Goal: Check status: Check status

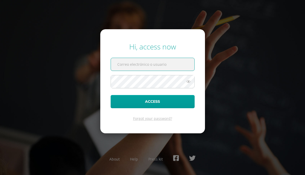
scroll to position [23, 0]
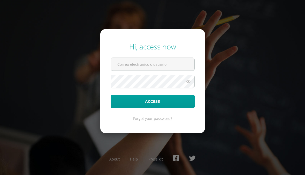
type input "[EMAIL_ADDRESS][DOMAIN_NAME]"
click at [187, 78] on icon at bounding box center [188, 81] width 7 height 6
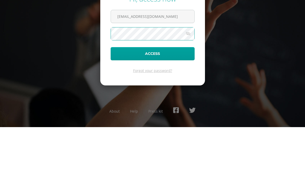
click at [182, 95] on button "Access" at bounding box center [153, 101] width 84 height 13
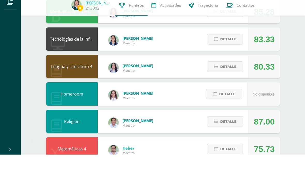
scroll to position [62, 0]
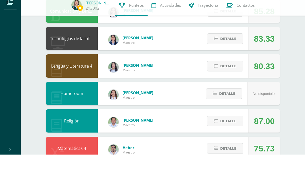
click at [238, 164] on button "Detalle" at bounding box center [225, 169] width 36 height 11
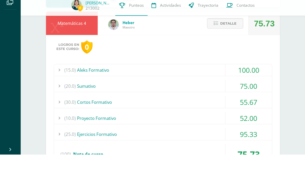
scroll to position [187, 0]
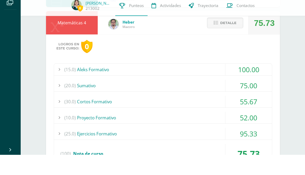
click at [255, 100] on div "75.00" at bounding box center [249, 106] width 47 height 12
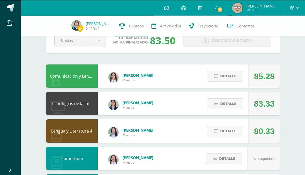
scroll to position [0, 0]
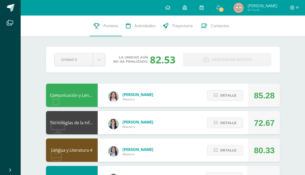
click at [231, 124] on span "Detalle" at bounding box center [229, 123] width 16 height 10
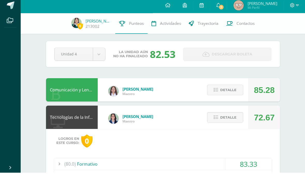
scroll to position [5, 0]
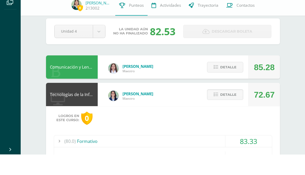
click at [233, 111] on span "Detalle" at bounding box center [229, 116] width 16 height 10
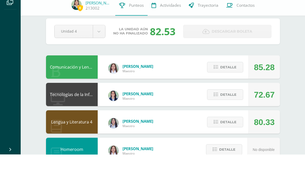
click at [224, 111] on span "Detalle" at bounding box center [229, 116] width 16 height 10
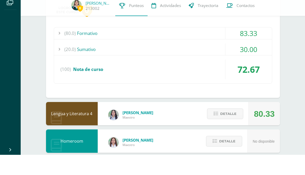
scroll to position [118, 0]
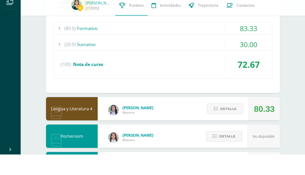
click at [252, 59] on div "30.00" at bounding box center [249, 65] width 47 height 12
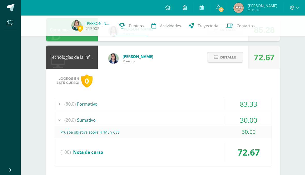
scroll to position [59, 0]
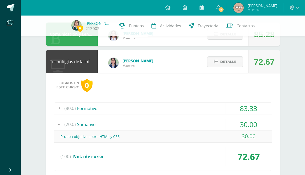
click at [231, 62] on span "Detalle" at bounding box center [229, 62] width 16 height 10
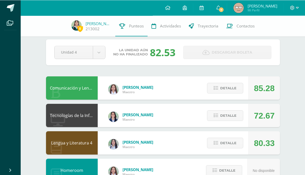
scroll to position [0, 0]
